Goal: Task Accomplishment & Management: Use online tool/utility

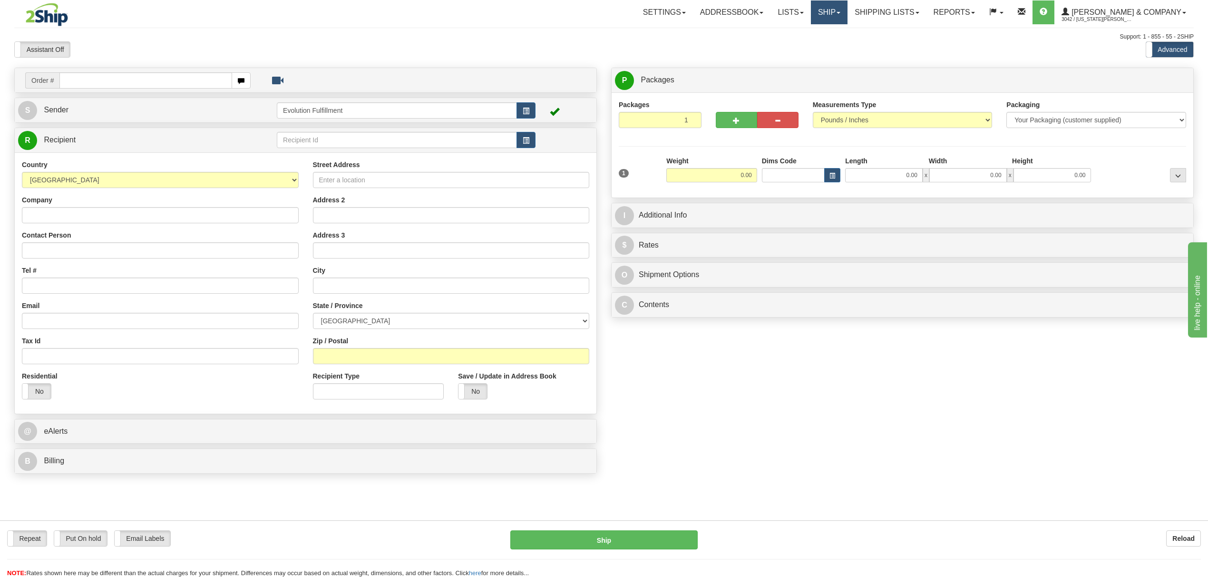
click at [848, 12] on link "Ship" at bounding box center [829, 12] width 37 height 24
click at [838, 44] on span "OnHold / Order Queue" at bounding box center [804, 46] width 67 height 8
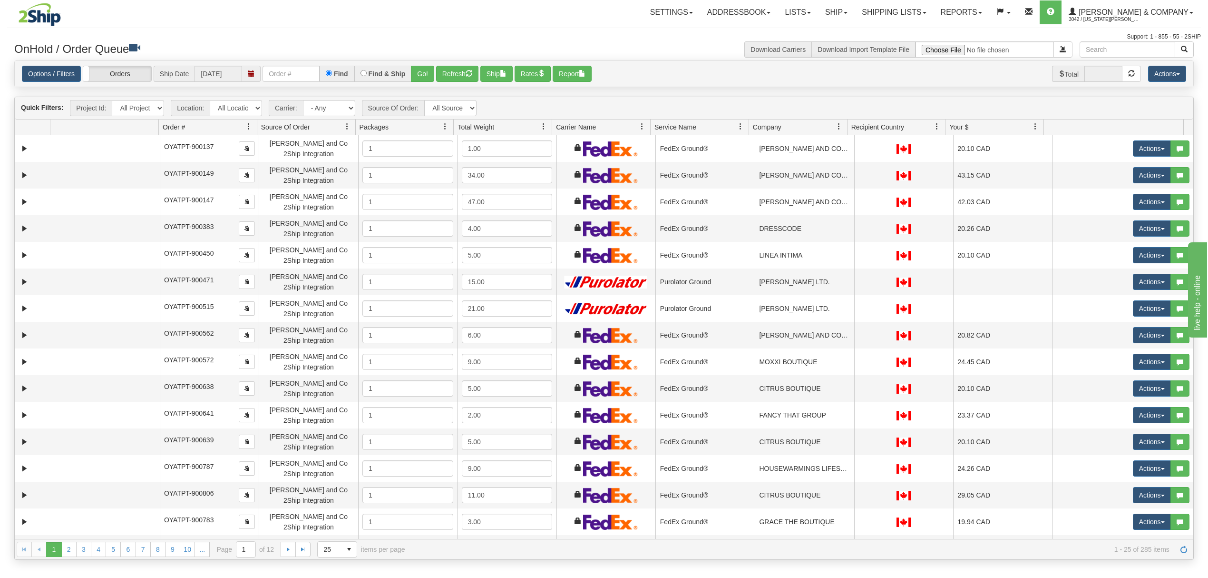
click at [324, 76] on div "Find" at bounding box center [337, 74] width 34 height 16
click at [313, 76] on input "text" at bounding box center [291, 74] width 57 height 16
click at [426, 71] on button "Go!" at bounding box center [422, 74] width 23 height 16
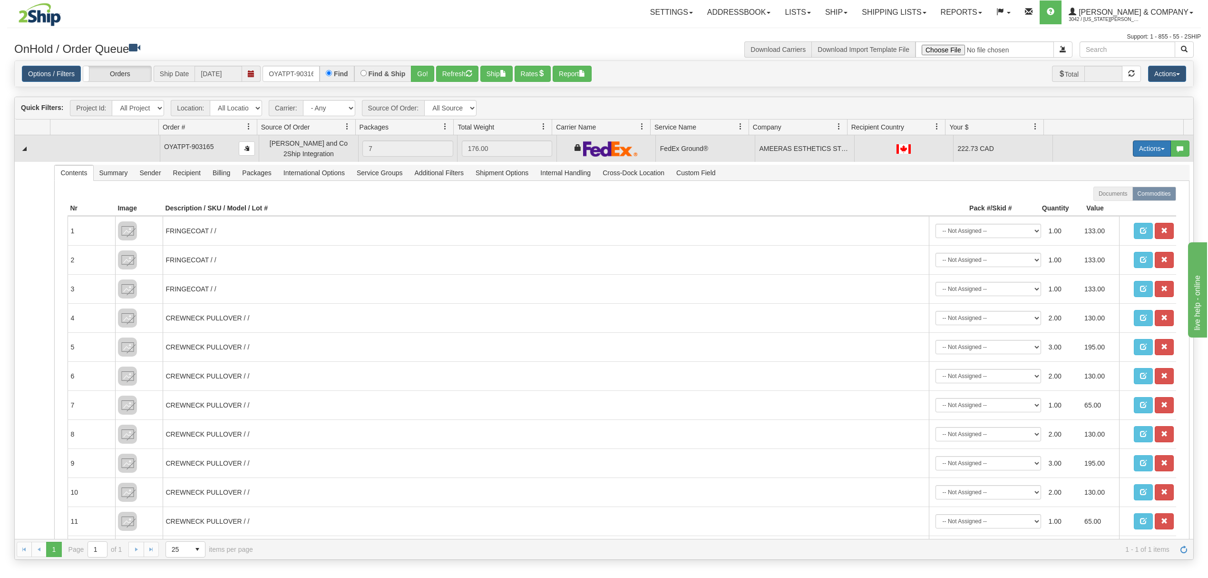
click at [1138, 152] on button "Actions" at bounding box center [1152, 148] width 38 height 16
click at [1104, 207] on span "Ship" at bounding box center [1114, 204] width 20 height 8
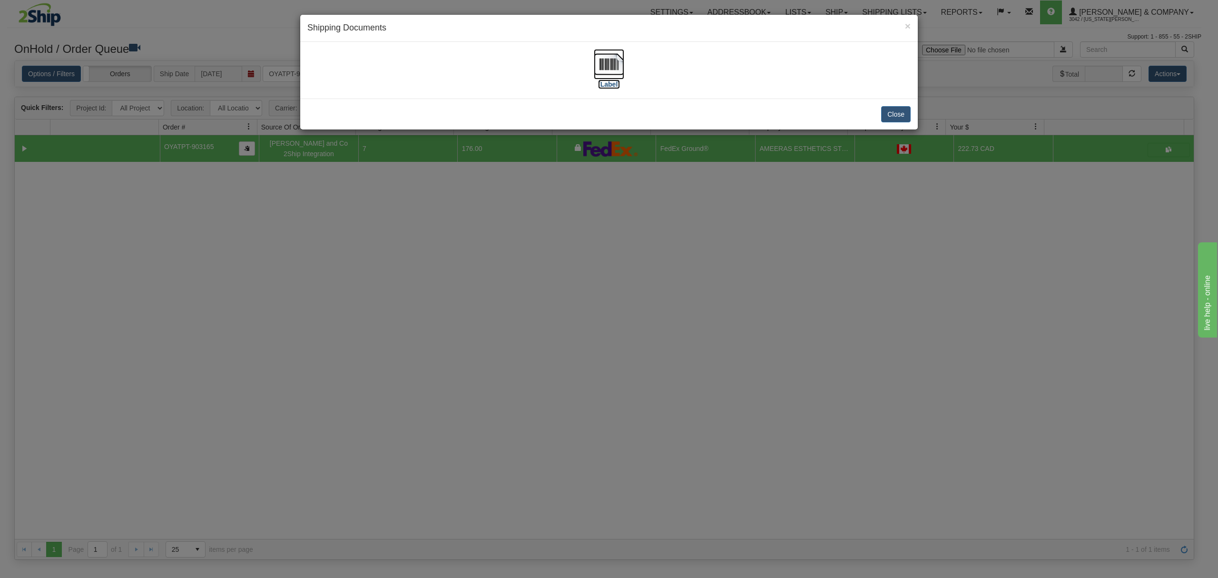
click at [607, 57] on img at bounding box center [609, 64] width 30 height 30
click at [887, 114] on button "Close" at bounding box center [895, 114] width 29 height 16
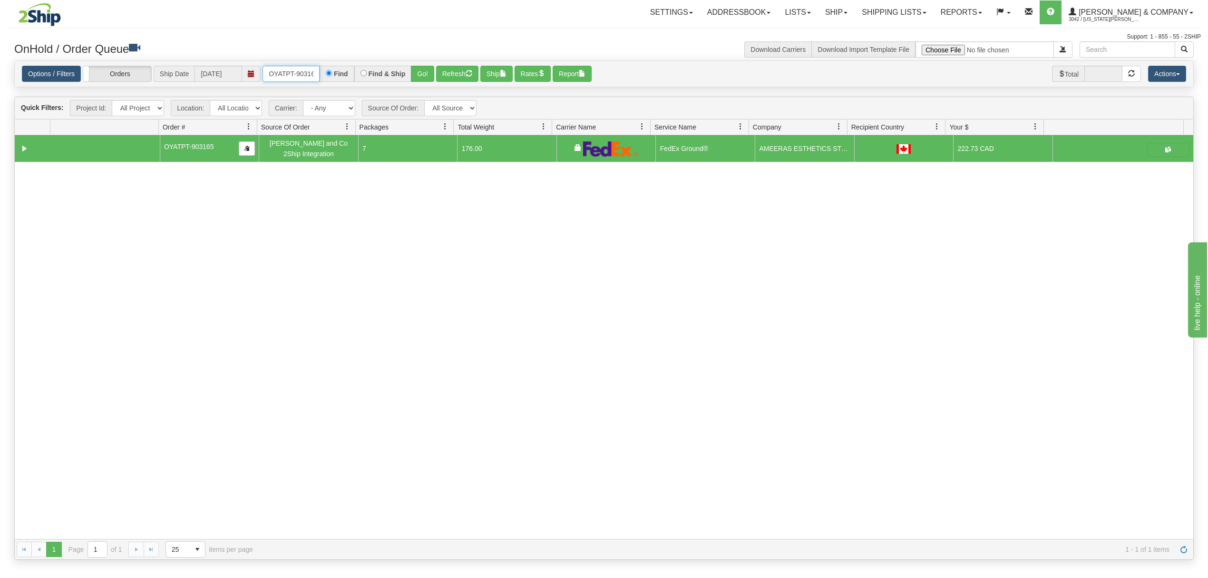
click at [301, 73] on input "OYATPT-903165" at bounding box center [291, 74] width 57 height 16
click at [434, 71] on button "Go!" at bounding box center [422, 74] width 23 height 16
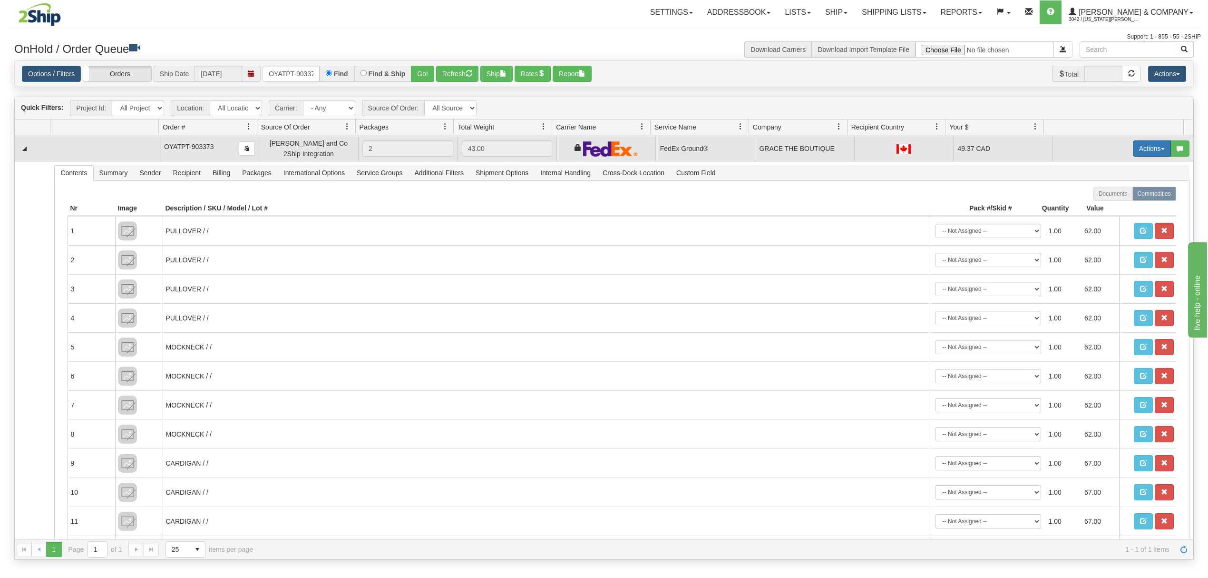
click at [1137, 145] on button "Actions" at bounding box center [1152, 148] width 38 height 16
click at [1104, 206] on span "Ship" at bounding box center [1114, 204] width 20 height 8
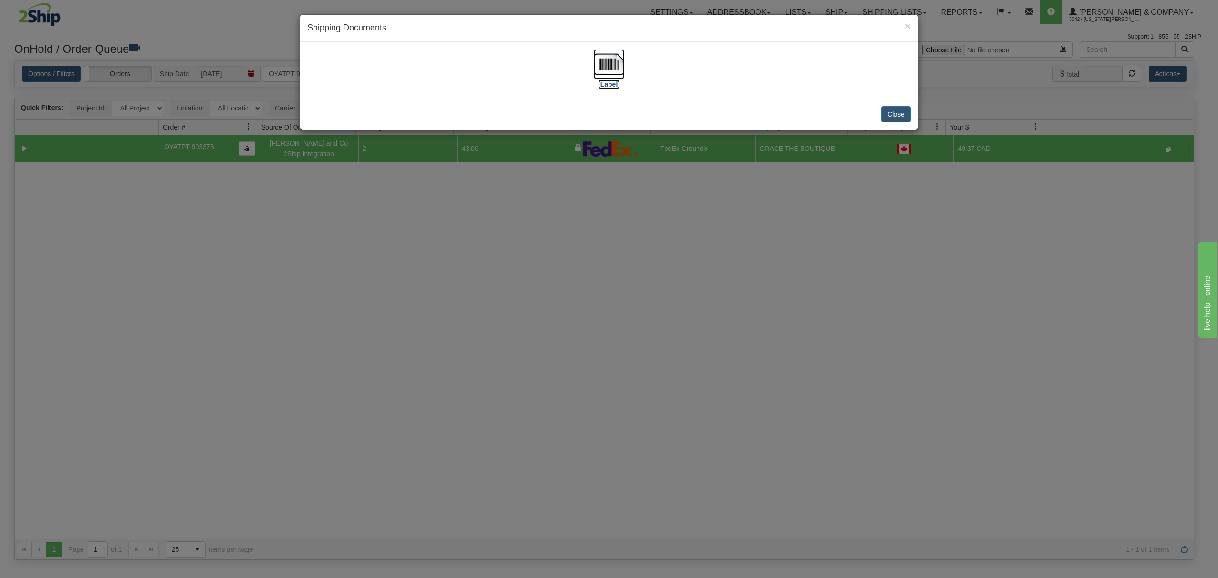
click at [601, 60] on img at bounding box center [609, 64] width 30 height 30
click at [892, 111] on button "Close" at bounding box center [895, 114] width 29 height 16
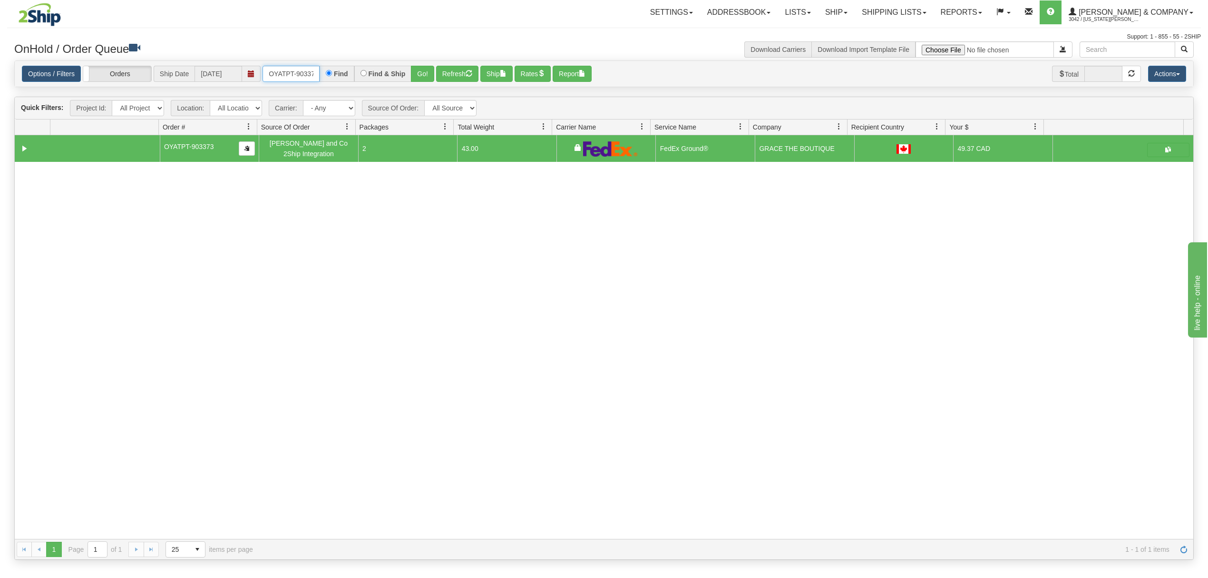
click at [292, 74] on input "OYATPT-903373" at bounding box center [291, 74] width 57 height 16
type input "OYATPT-903174"
click at [421, 73] on button "Go!" at bounding box center [422, 74] width 23 height 16
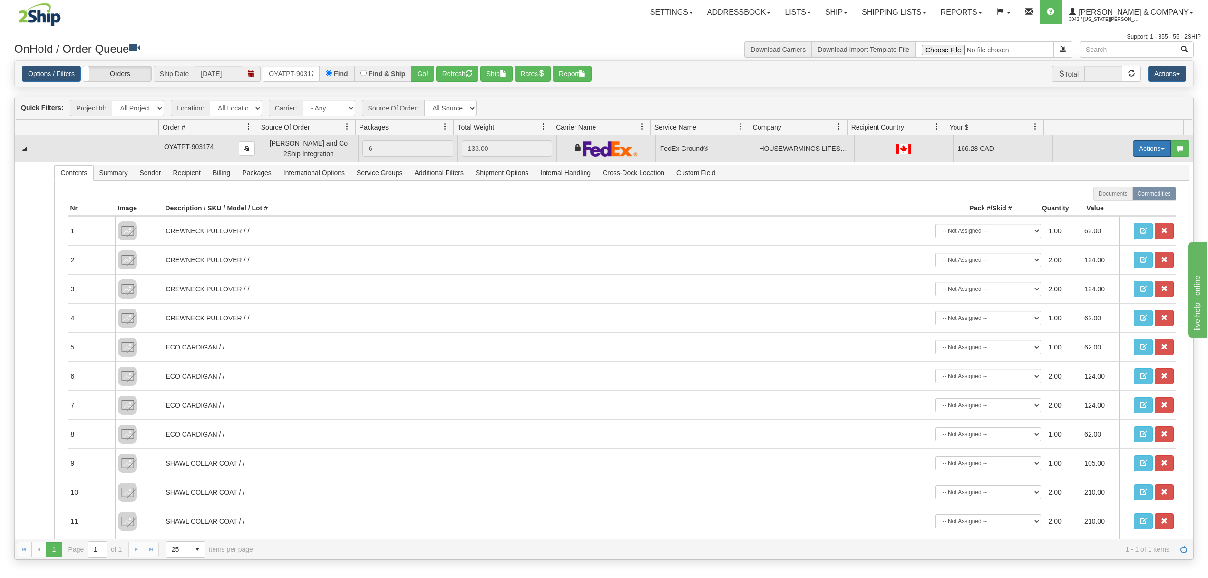
click at [1151, 147] on button "Actions" at bounding box center [1152, 148] width 38 height 16
click at [1104, 204] on span at bounding box center [1107, 203] width 7 height 7
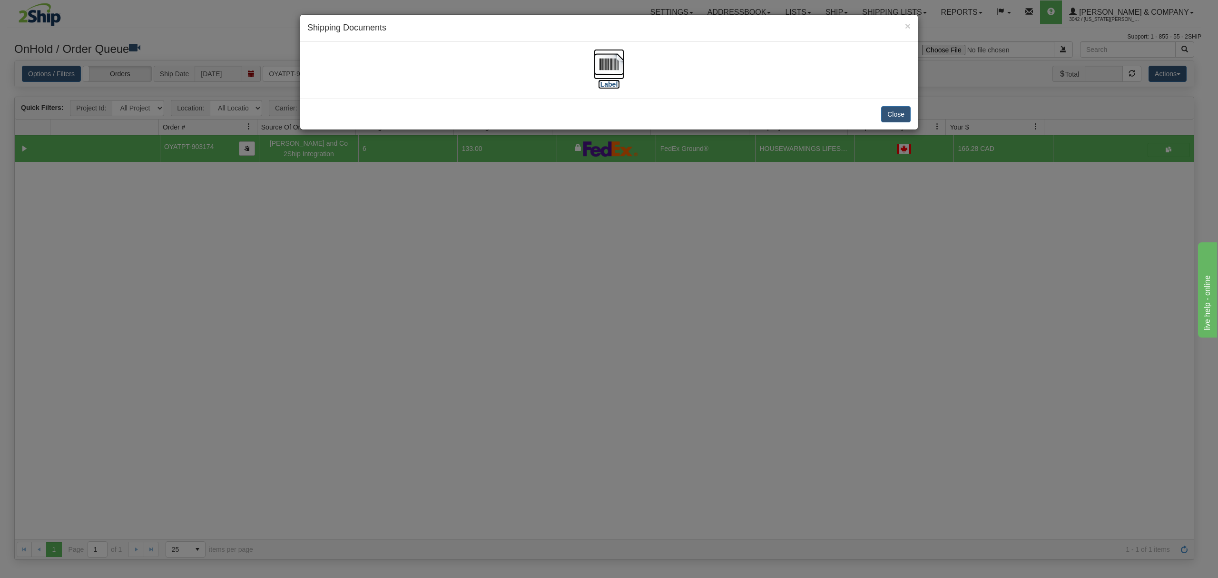
click at [614, 56] on img at bounding box center [609, 64] width 30 height 30
